Goal: Task Accomplishment & Management: Manage account settings

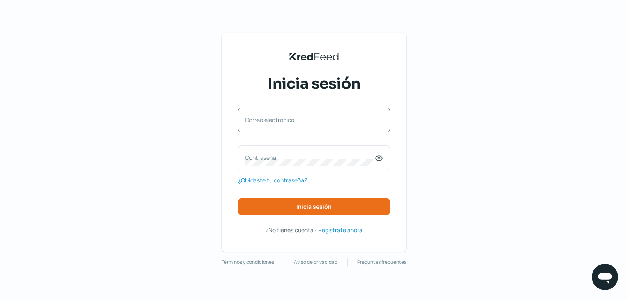
click at [308, 122] on label "Correo electrónico" at bounding box center [310, 120] width 130 height 8
click at [308, 122] on input "Correo electrónico" at bounding box center [314, 124] width 138 height 7
click at [279, 117] on label "Correo electrónico" at bounding box center [310, 120] width 130 height 8
click at [279, 121] on input "Correo electrónico" at bounding box center [314, 124] width 138 height 7
click at [292, 124] on input "Correo electrónico" at bounding box center [314, 124] width 138 height 7
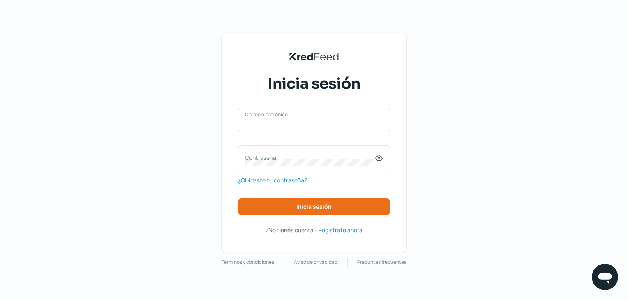
type input "[EMAIL_ADDRESS][DOMAIN_NAME]"
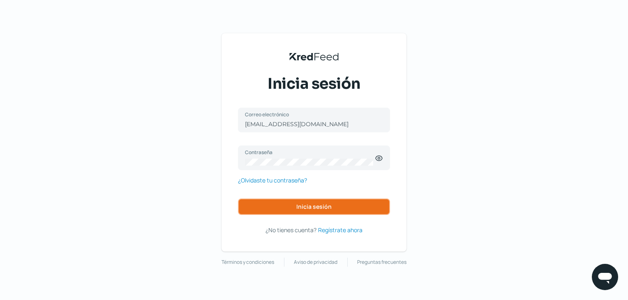
click at [322, 204] on span "Inicia sesión" at bounding box center [314, 207] width 35 height 6
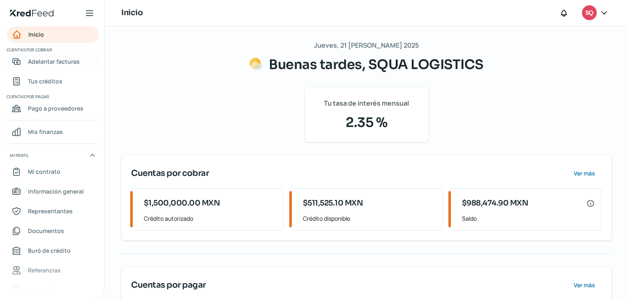
click at [48, 60] on span "Adelantar facturas" at bounding box center [54, 61] width 52 height 10
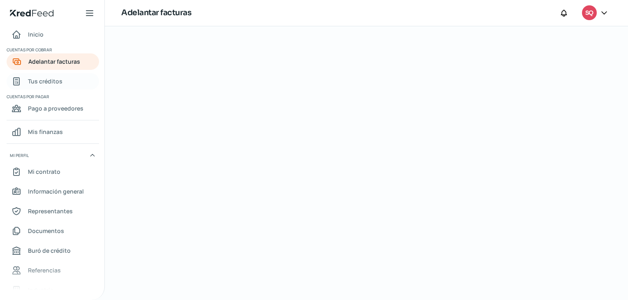
click at [45, 81] on span "Tus créditos" at bounding box center [45, 81] width 35 height 10
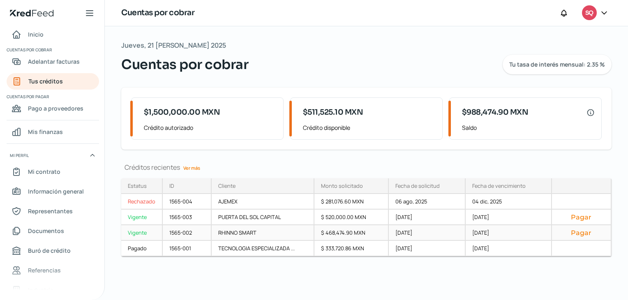
click at [581, 235] on button "Pagar" at bounding box center [582, 233] width 46 height 8
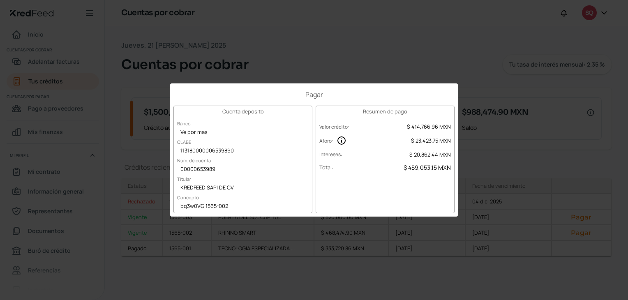
click at [376, 20] on div "Pagar Cuenta depósito Banco Ve por mas [PERSON_NAME] 113180000006539890 Núm. de…" at bounding box center [314, 150] width 628 height 300
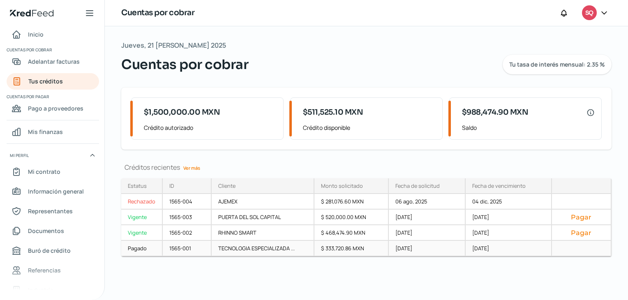
click at [588, 243] on div at bounding box center [582, 249] width 60 height 16
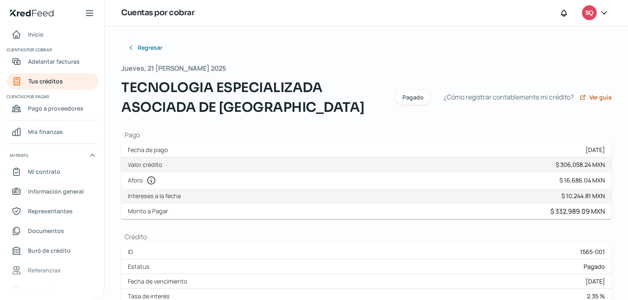
click at [609, 10] on icon at bounding box center [605, 13] width 8 height 8
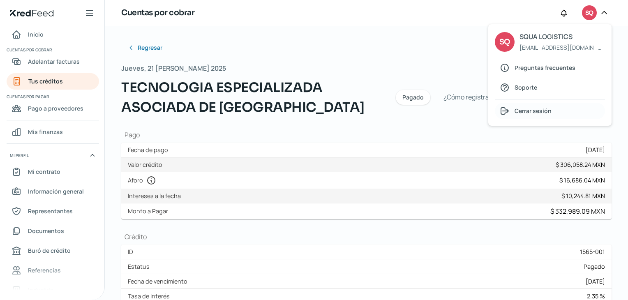
click at [535, 113] on span "Cerrar sesión" at bounding box center [533, 111] width 37 height 10
